Goal: Transaction & Acquisition: Purchase product/service

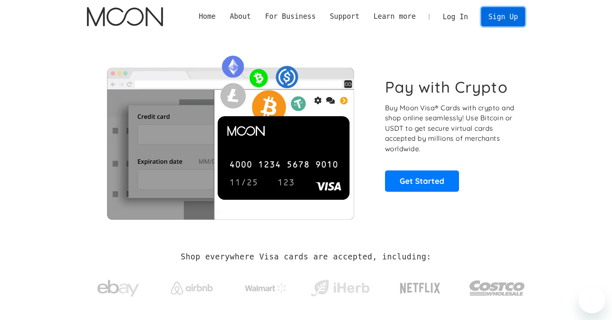
click at [510, 16] on link "Sign Up" at bounding box center [502, 16] width 43 height 19
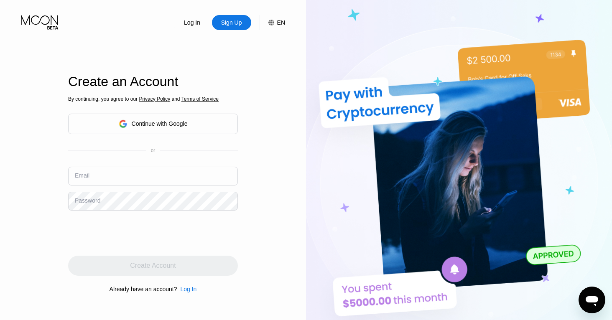
click at [593, 31] on img at bounding box center [459, 176] width 306 height 353
click at [91, 175] on input "text" at bounding box center [153, 176] width 170 height 19
paste input "[EMAIL_ADDRESS][DOMAIN_NAME]"
type input "[EMAIL_ADDRESS][DOMAIN_NAME]"
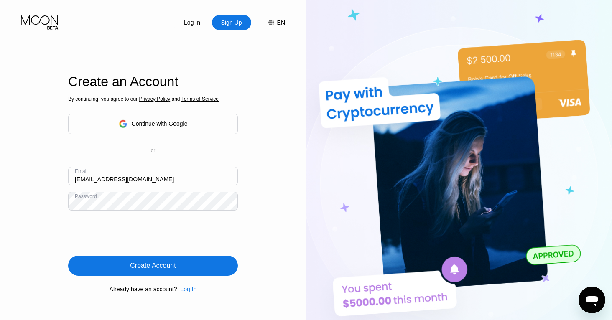
click at [171, 255] on div "By continuing, you agree to our Privacy Policy and Terms of Service Continue wi…" at bounding box center [153, 194] width 170 height 201
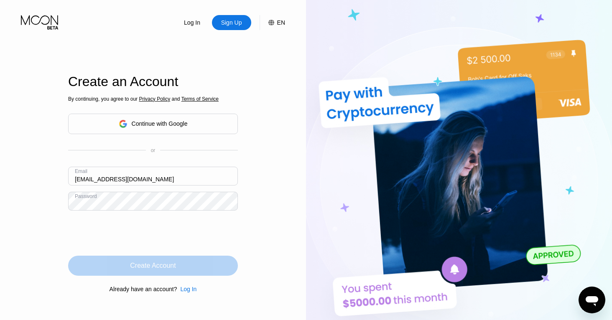
click at [167, 265] on div "Create Account" at bounding box center [153, 266] width 46 height 8
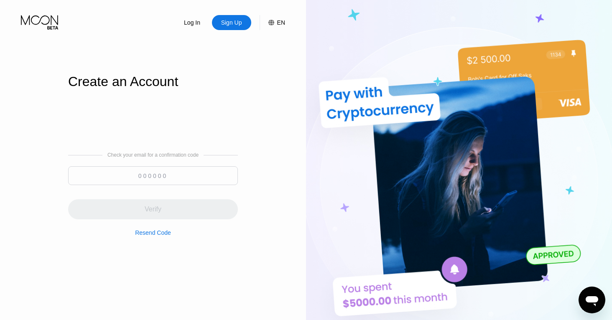
click at [138, 176] on input at bounding box center [153, 175] width 170 height 19
paste input "240977"
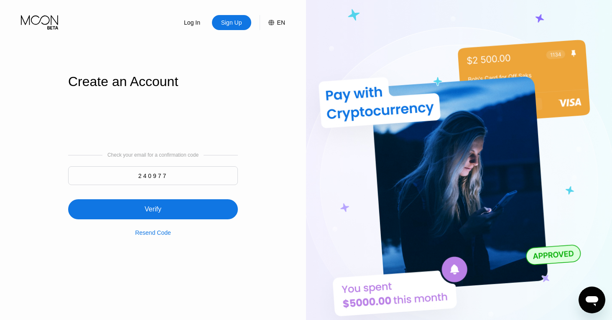
type input "240977"
click at [158, 203] on div "Verify" at bounding box center [153, 210] width 170 height 20
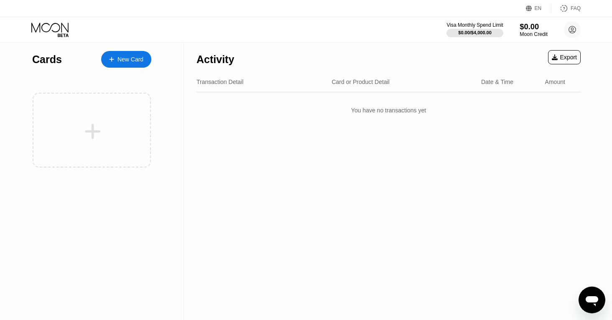
click at [523, 30] on div "$0.00" at bounding box center [534, 26] width 28 height 9
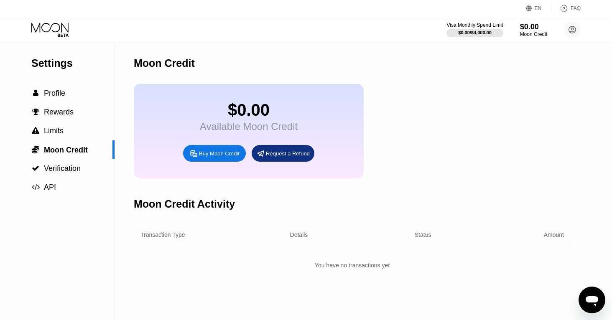
click at [226, 54] on div "Moon Credit" at bounding box center [352, 63] width 437 height 41
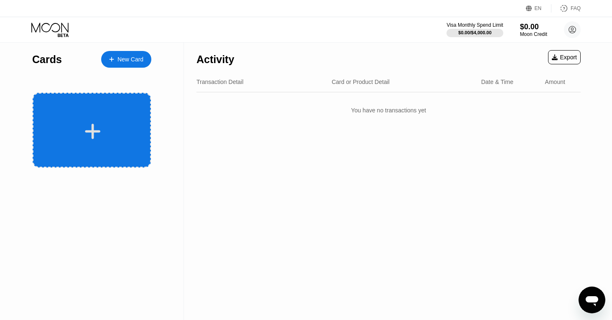
click at [100, 123] on icon at bounding box center [92, 131] width 16 height 19
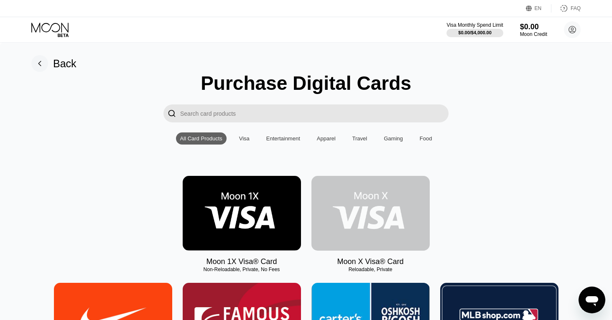
click at [410, 217] on img at bounding box center [371, 213] width 118 height 75
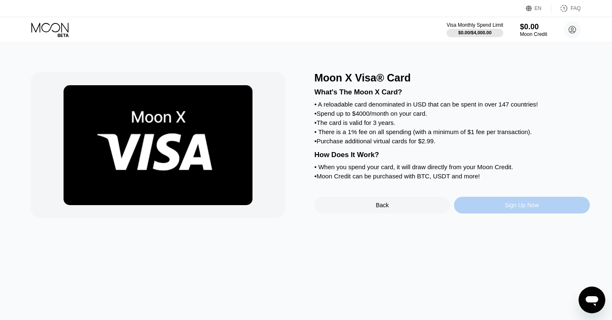
click at [520, 205] on div "Sign Up Now" at bounding box center [522, 205] width 34 height 7
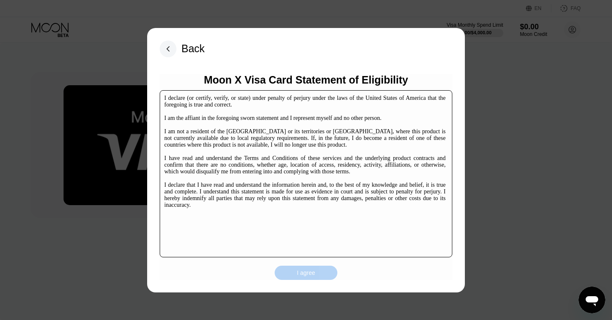
click at [308, 271] on div "I agree" at bounding box center [306, 273] width 18 height 8
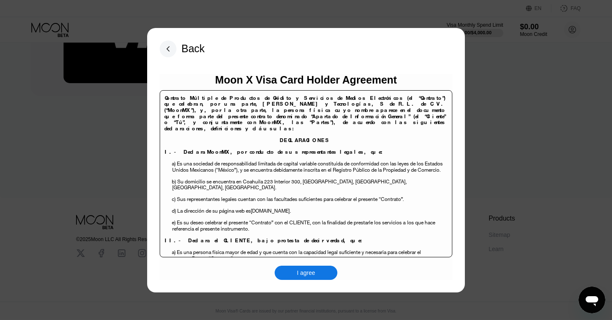
scroll to position [341, 0]
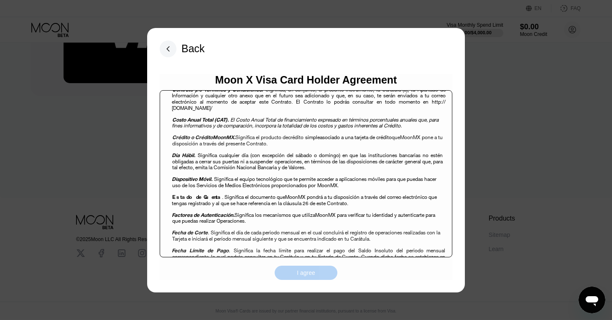
click at [317, 274] on div "I agree" at bounding box center [306, 273] width 63 height 14
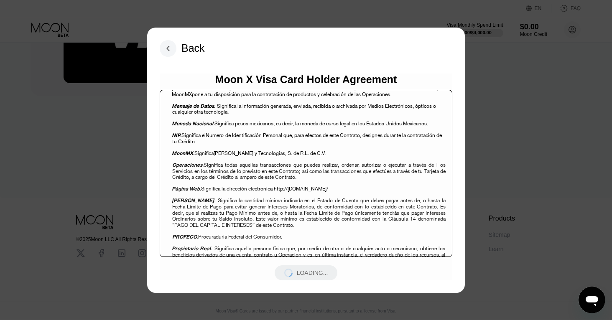
scroll to position [1152, 0]
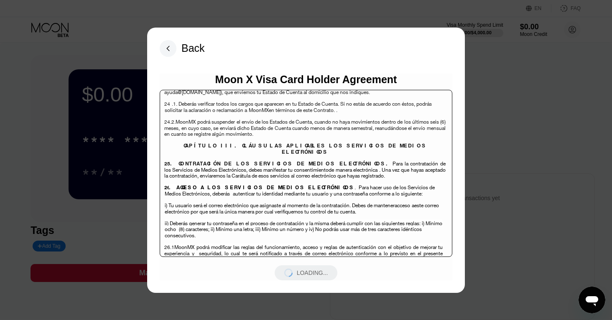
scroll to position [3328, 0]
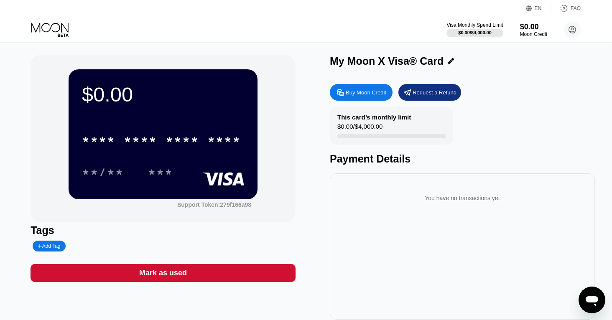
click at [359, 93] on div "Buy Moon Credit" at bounding box center [366, 92] width 41 height 7
type input "0"
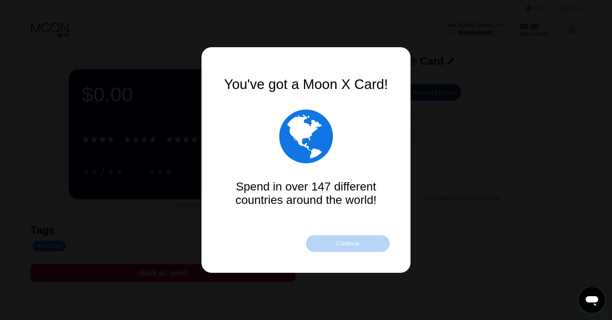
click at [341, 244] on div "Continue" at bounding box center [347, 243] width 23 height 7
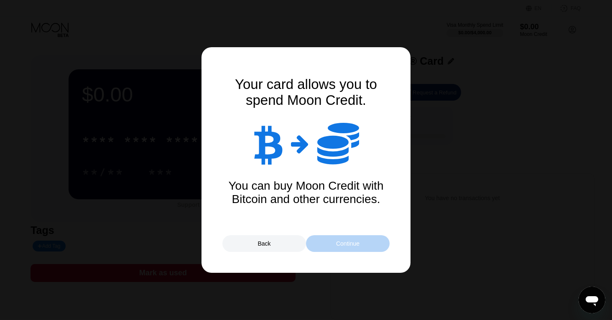
click at [345, 246] on div "Continue" at bounding box center [347, 243] width 23 height 7
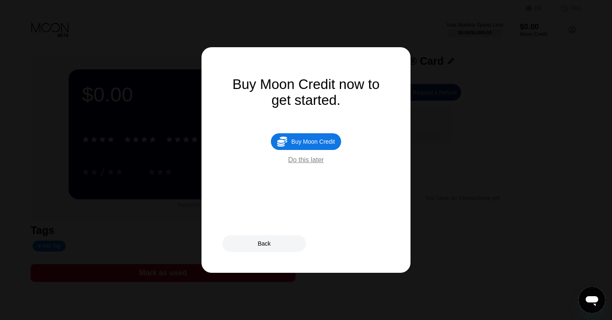
click at [301, 159] on div "Do this later" at bounding box center [306, 160] width 36 height 8
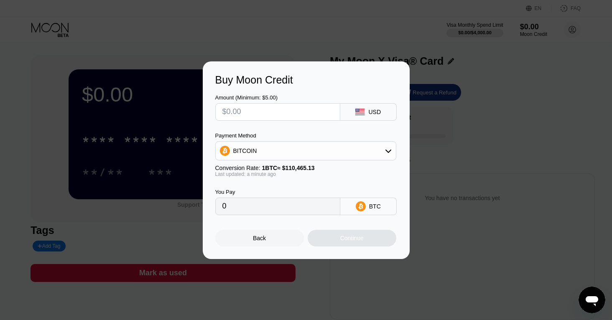
click at [283, 109] on input "text" at bounding box center [278, 112] width 111 height 17
type input "$80"
type input "0.00072422"
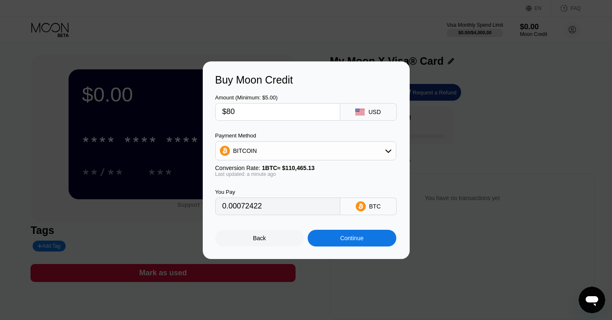
type input "$80"
click at [345, 234] on div "Continue" at bounding box center [352, 238] width 89 height 17
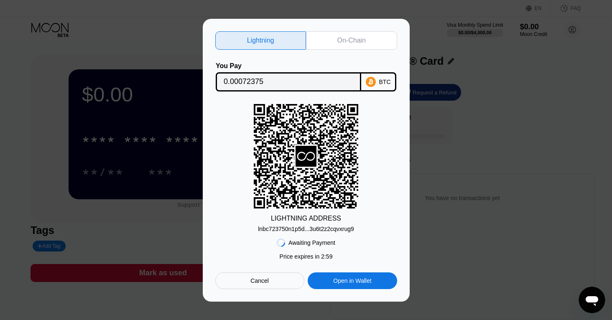
click at [363, 36] on div "On-Chain" at bounding box center [352, 40] width 28 height 8
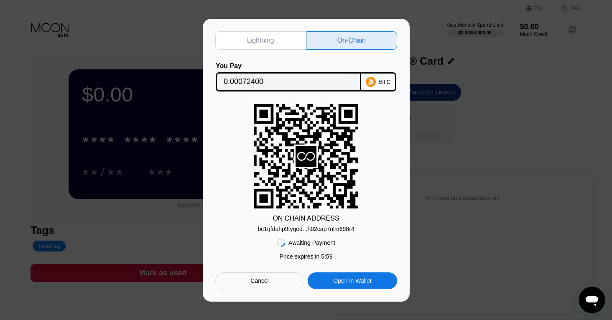
click at [319, 234] on div "Awaiting Payment Price expires in 2 : 55 Price expires in 5 : 59 Cancel Open in…" at bounding box center [306, 261] width 182 height 57
click at [320, 231] on div "bc1qfdahp9tyqed...h02cap7nlm698r4" at bounding box center [306, 229] width 97 height 7
click at [278, 284] on div "Cancel" at bounding box center [259, 281] width 89 height 17
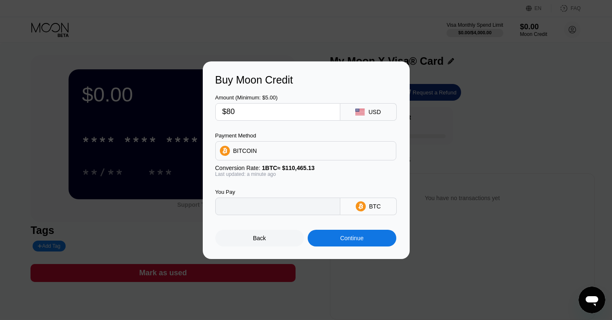
type input "0.00072422"
click at [271, 279] on div at bounding box center [306, 160] width 612 height 320
click at [296, 155] on div "BITCOIN" at bounding box center [306, 151] width 180 height 17
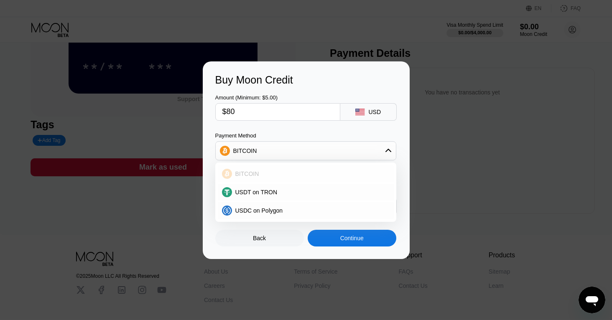
scroll to position [98, 0]
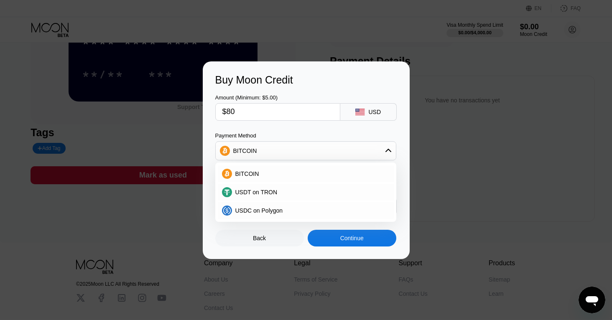
click at [267, 152] on div "BITCOIN" at bounding box center [306, 151] width 180 height 17
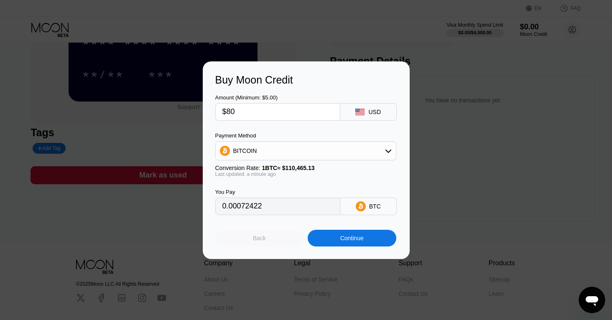
click at [250, 237] on div "Back" at bounding box center [259, 238] width 89 height 17
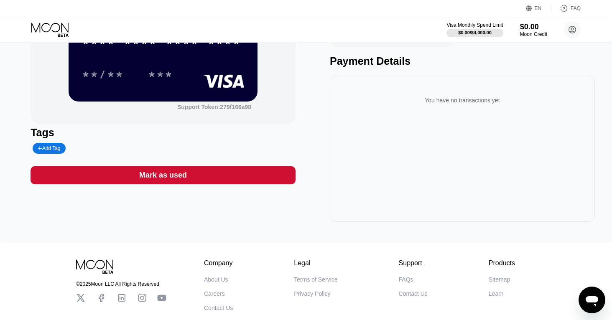
scroll to position [0, 0]
